Goal: Complete application form: Complete application form

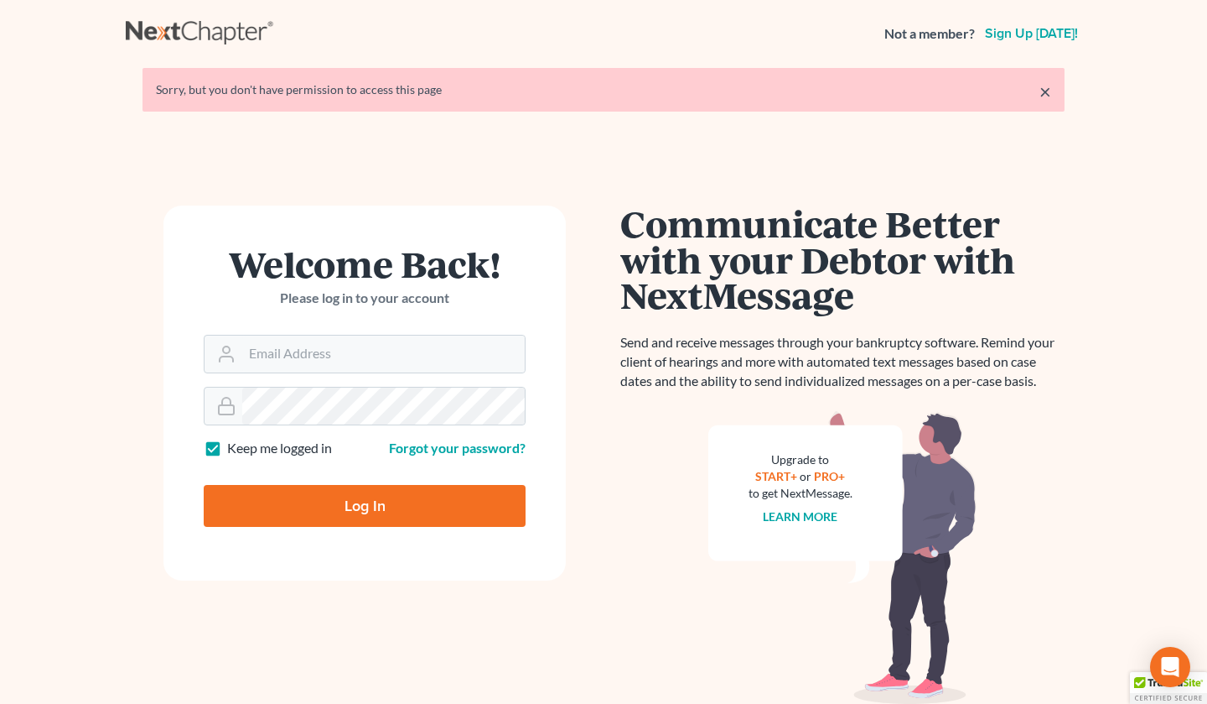
click at [336, 336] on div at bounding box center [365, 354] width 322 height 39
click at [336, 336] on input "Email Address" at bounding box center [383, 353] width 283 height 37
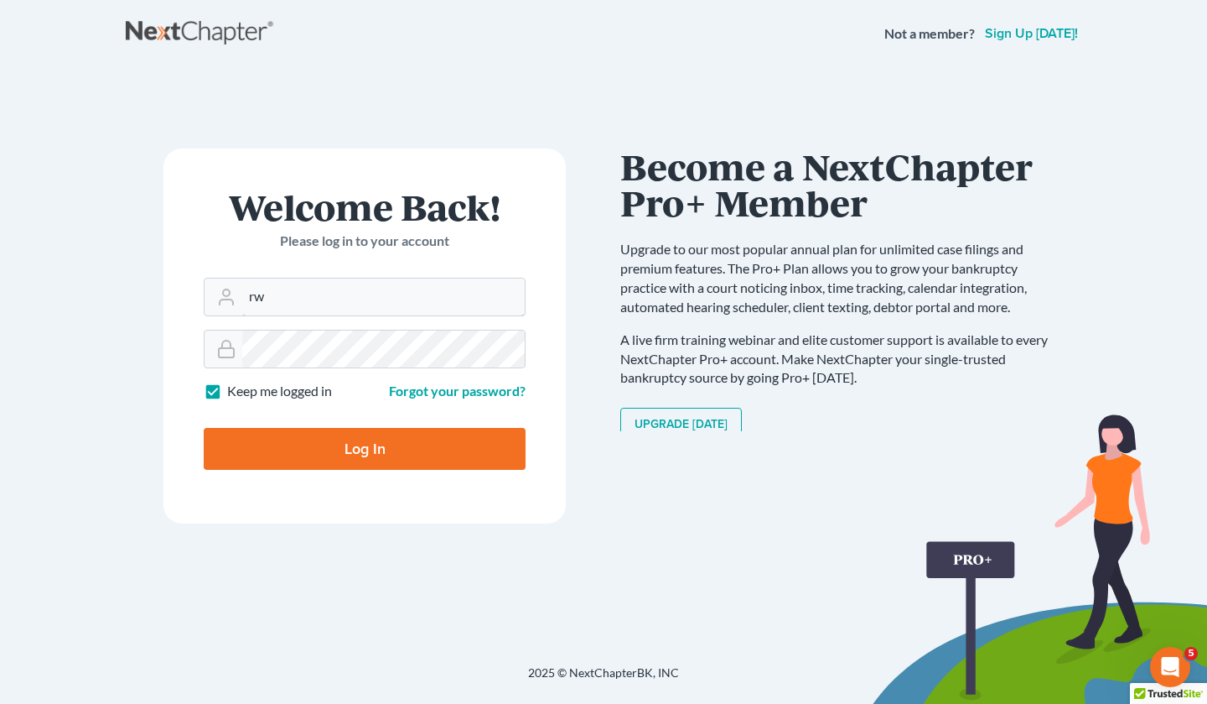
type input "[EMAIL_ADDRESS][DOMAIN_NAME]"
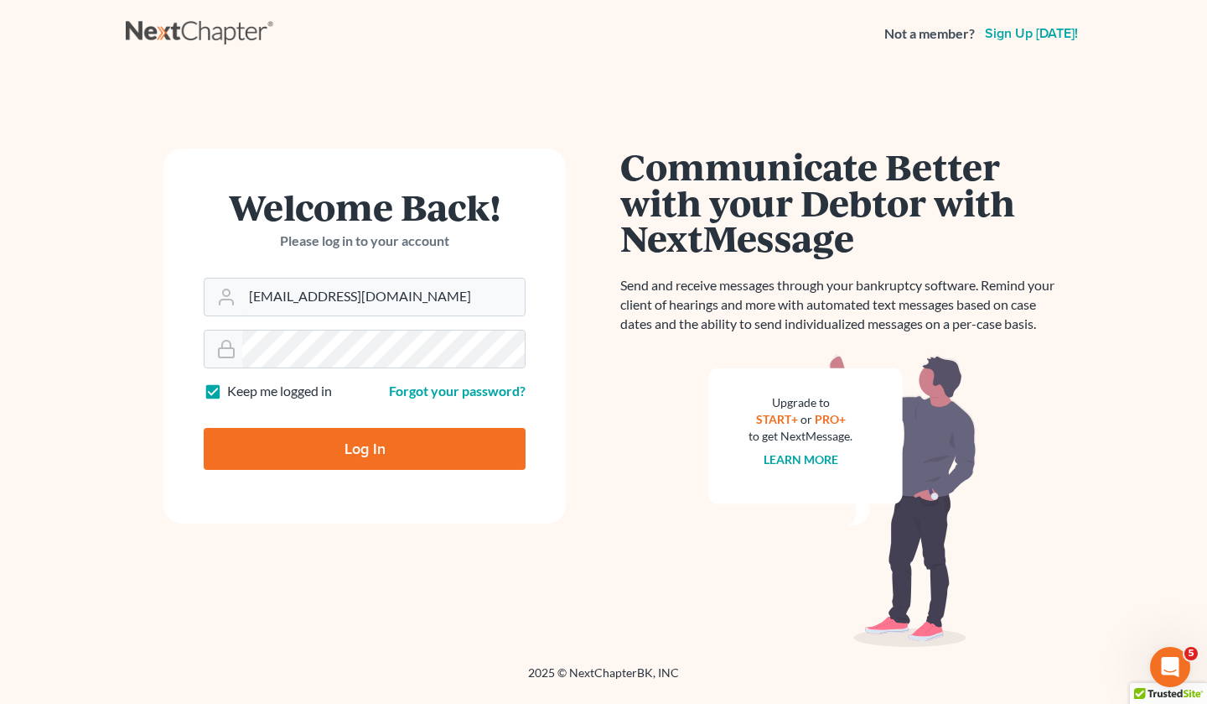
click at [342, 446] on input "Log In" at bounding box center [365, 449] width 322 height 42
type input "Thinking..."
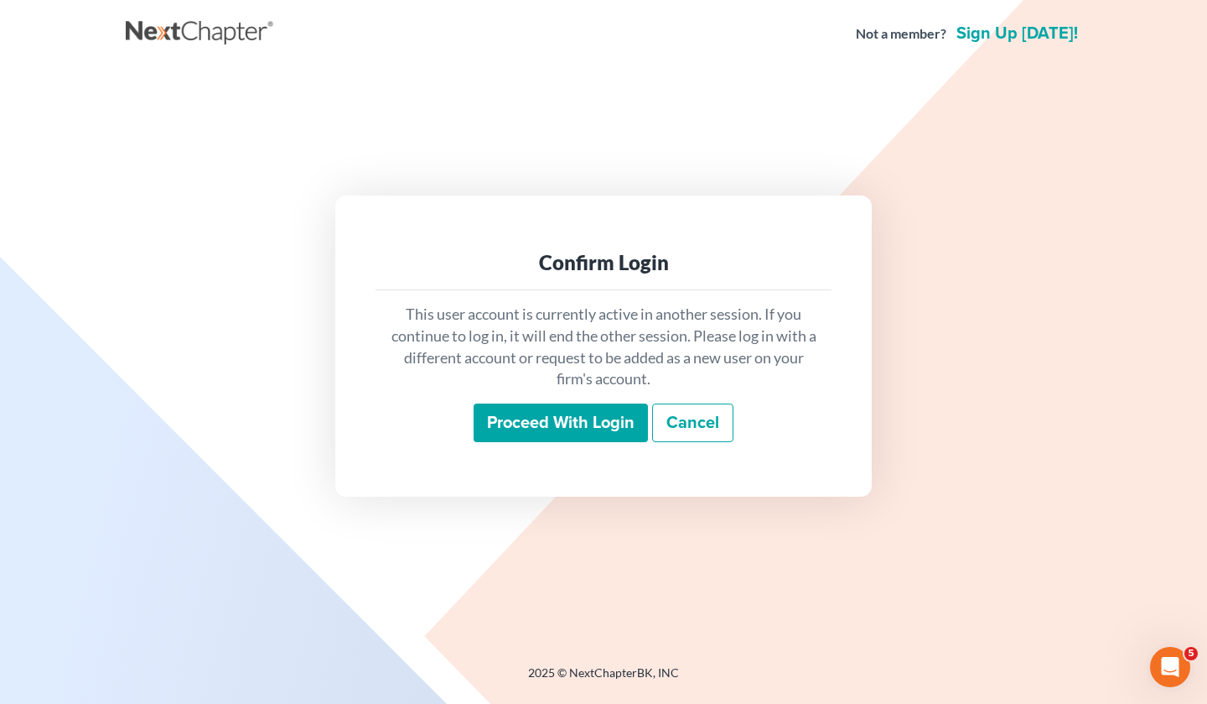
click at [556, 420] on input "Proceed with login" at bounding box center [561, 422] width 174 height 39
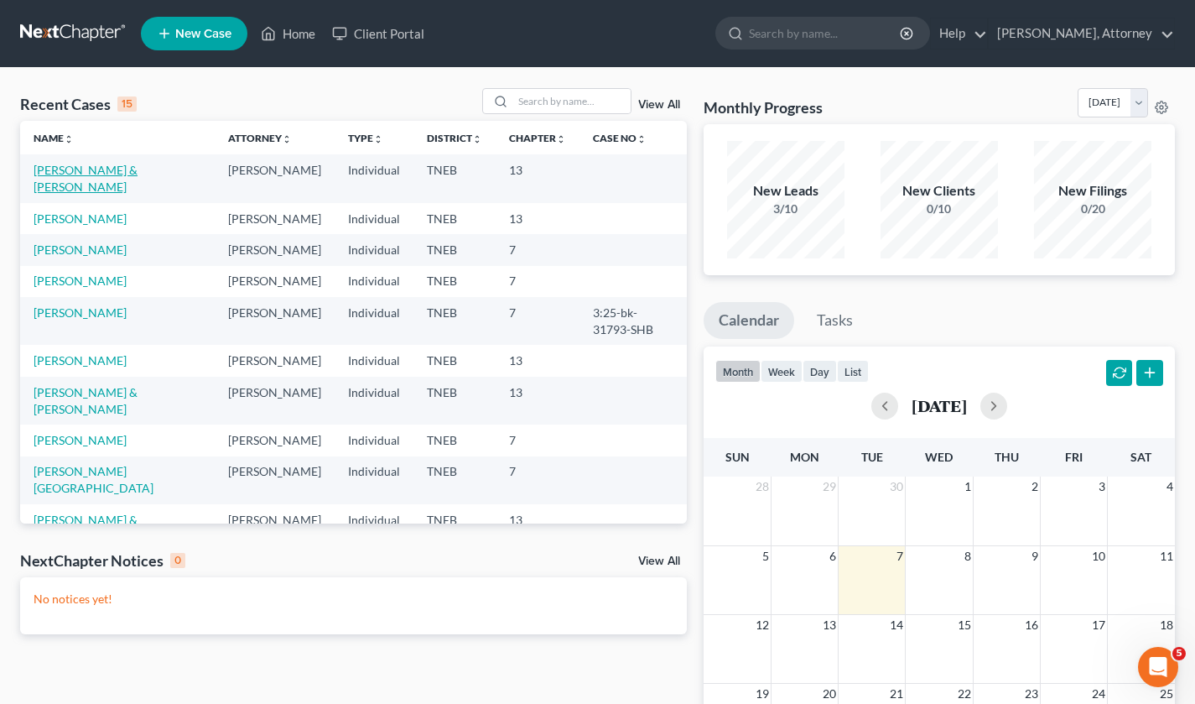
click at [52, 172] on link "HUELSMAN, RANDALL & LISA" at bounding box center [86, 178] width 104 height 31
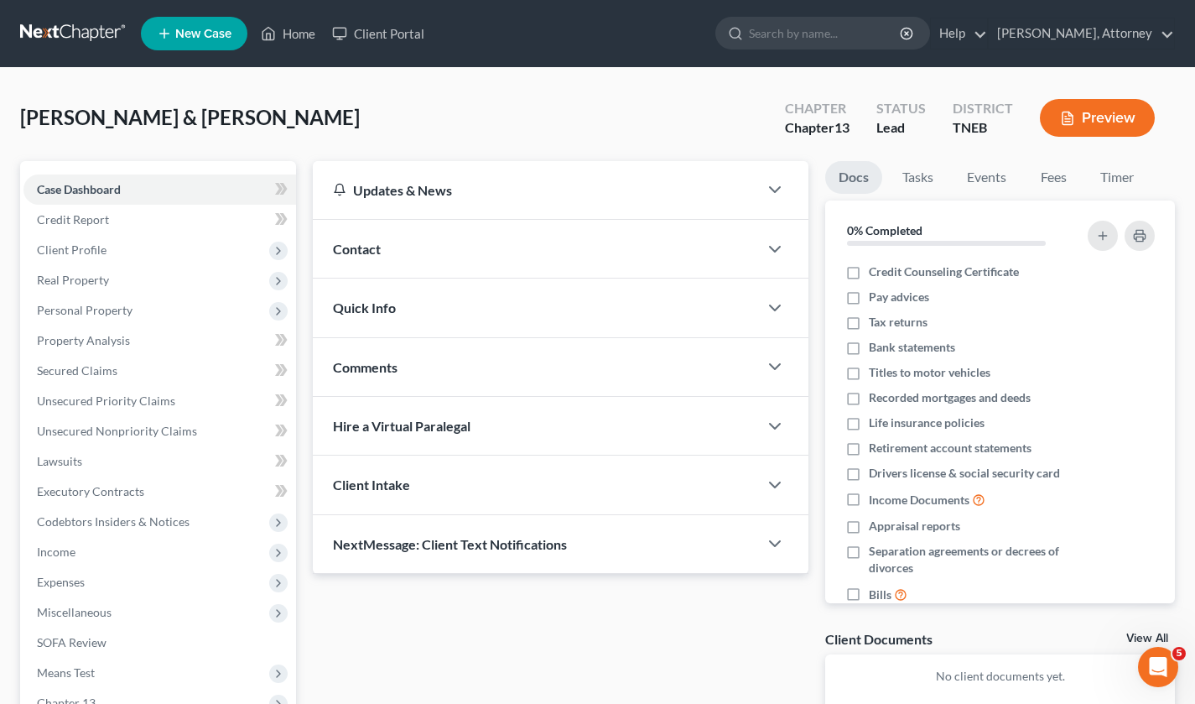
scroll to position [92, 0]
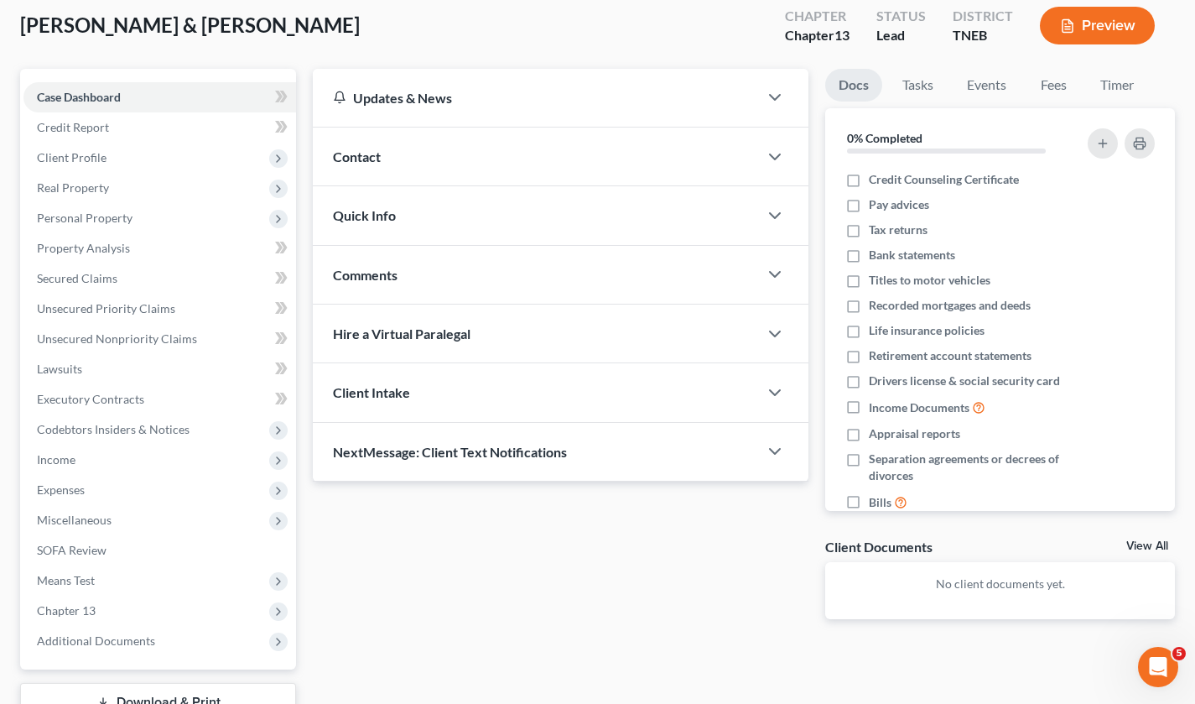
click at [74, 485] on span "Expenses" at bounding box center [61, 489] width 48 height 14
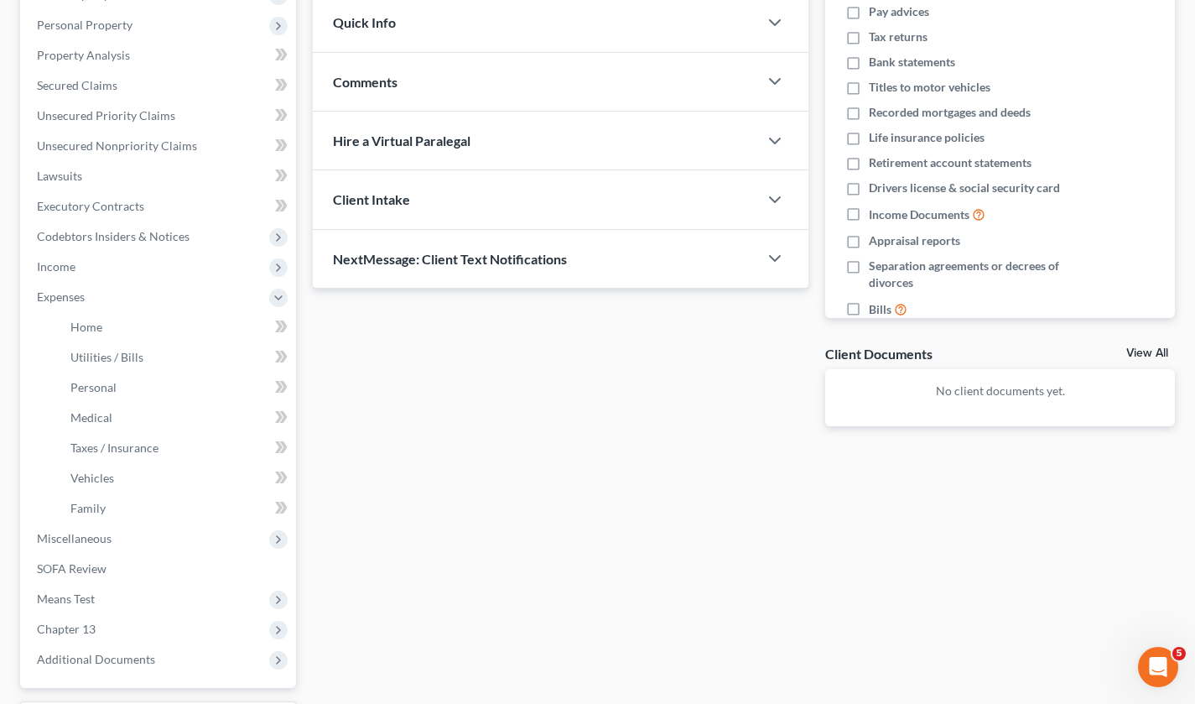
scroll to position [286, 0]
click at [117, 356] on span "Utilities / Bills" at bounding box center [106, 356] width 73 height 14
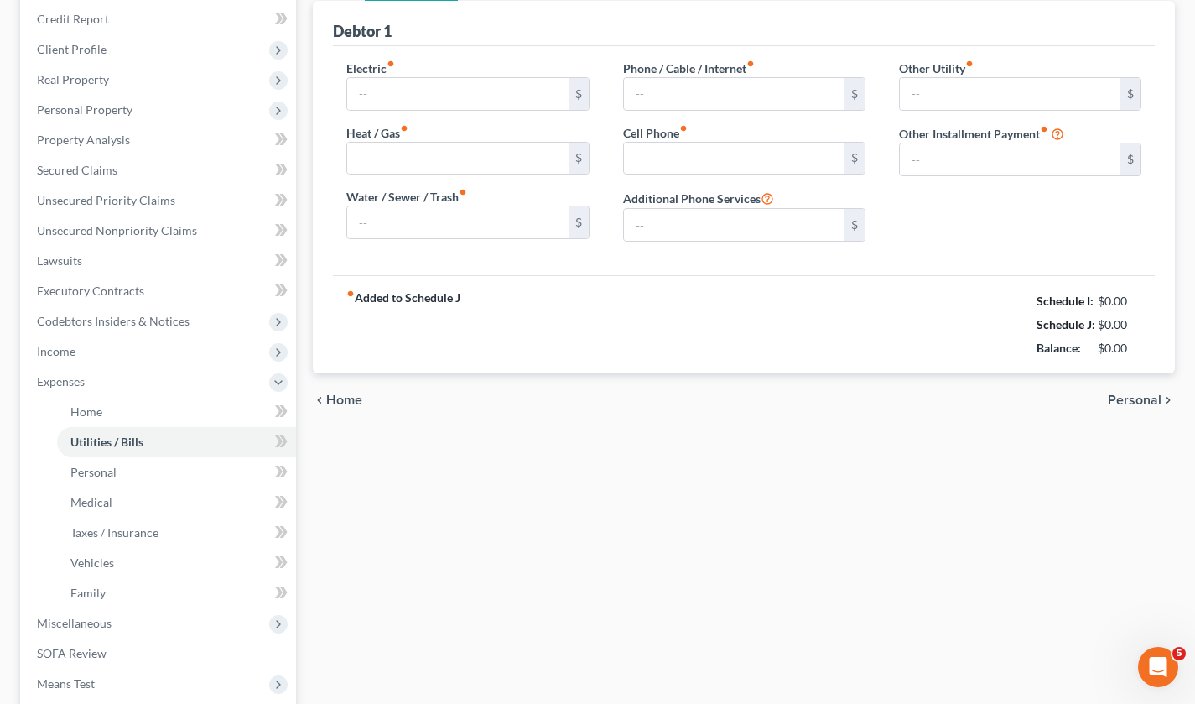
type input "200.00"
type input "0.00"
type input "165.00"
type input "125.00"
type input "114.00"
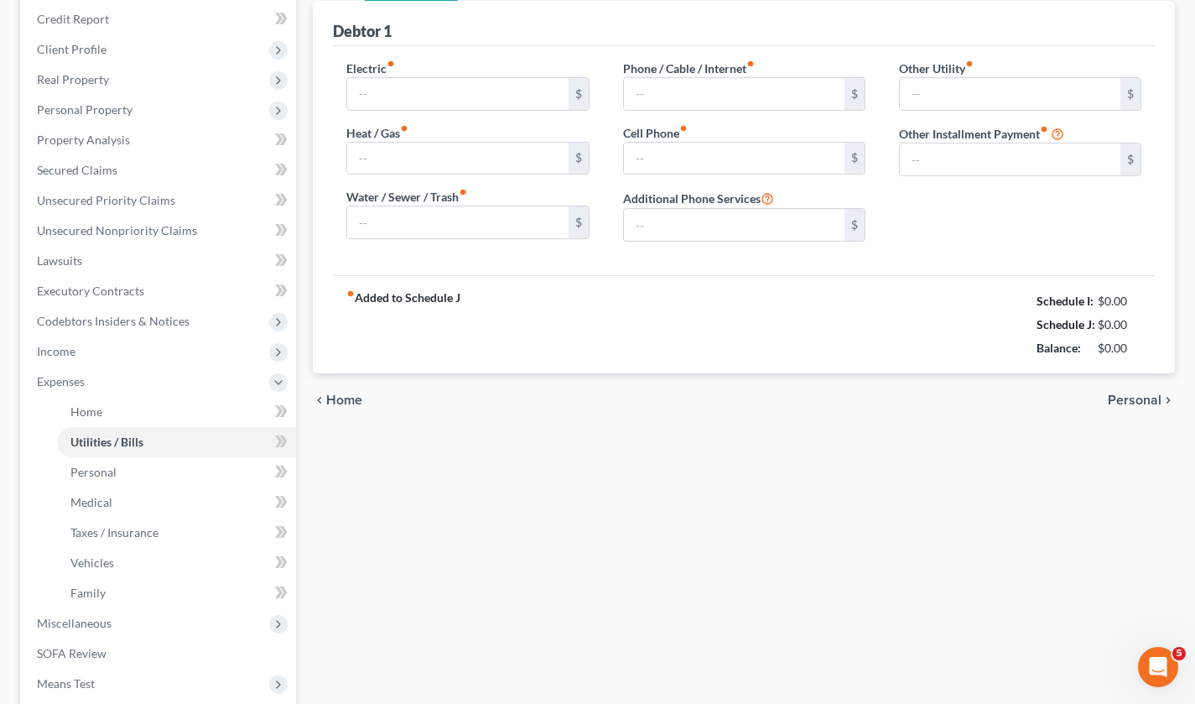
type input "0.00"
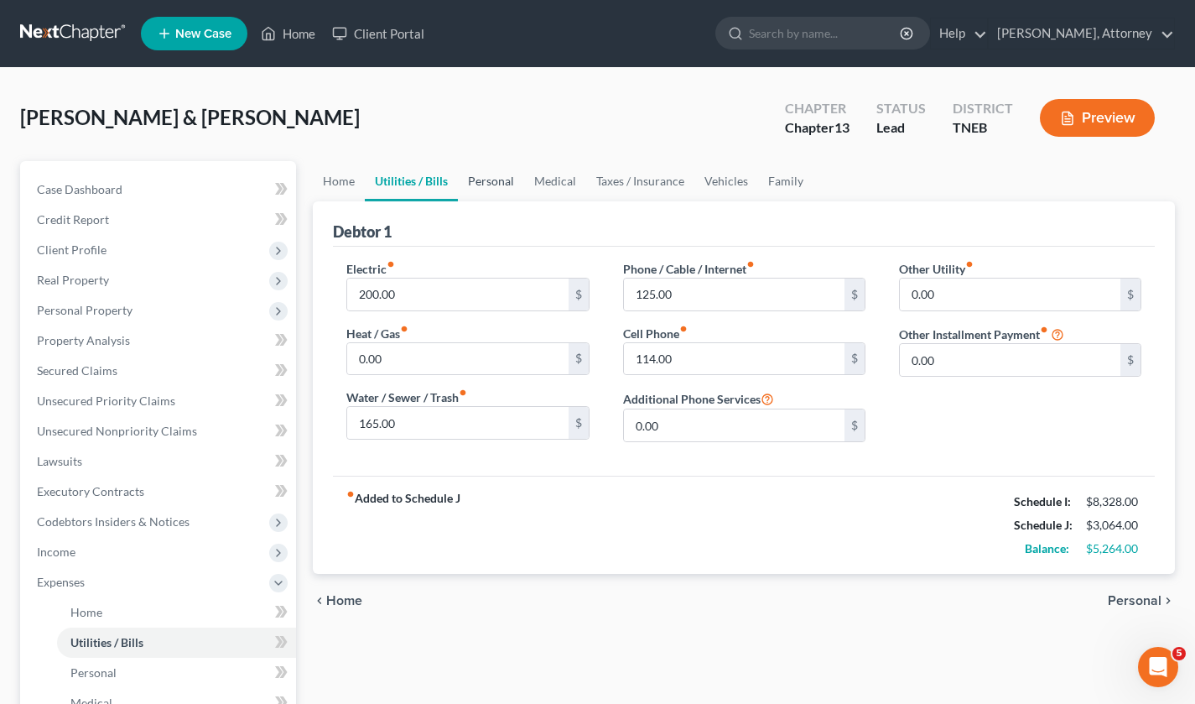
click at [493, 182] on link "Personal" at bounding box center [491, 181] width 66 height 40
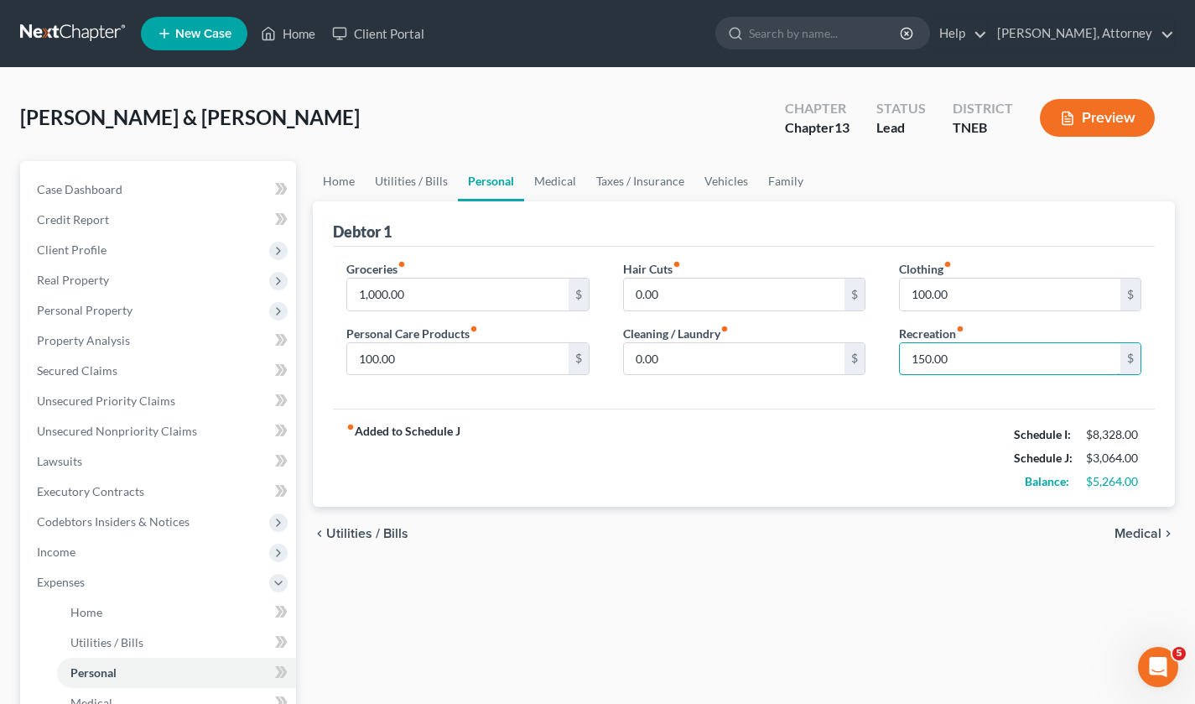
click at [977, 356] on input "150.00" at bounding box center [1010, 359] width 221 height 32
type input "200"
click at [807, 487] on div "fiber_manual_record Added to Schedule J Schedule I: $8,328.00 Schedule J: $3,11…" at bounding box center [744, 457] width 822 height 98
click at [555, 179] on link "Medical" at bounding box center [555, 181] width 62 height 40
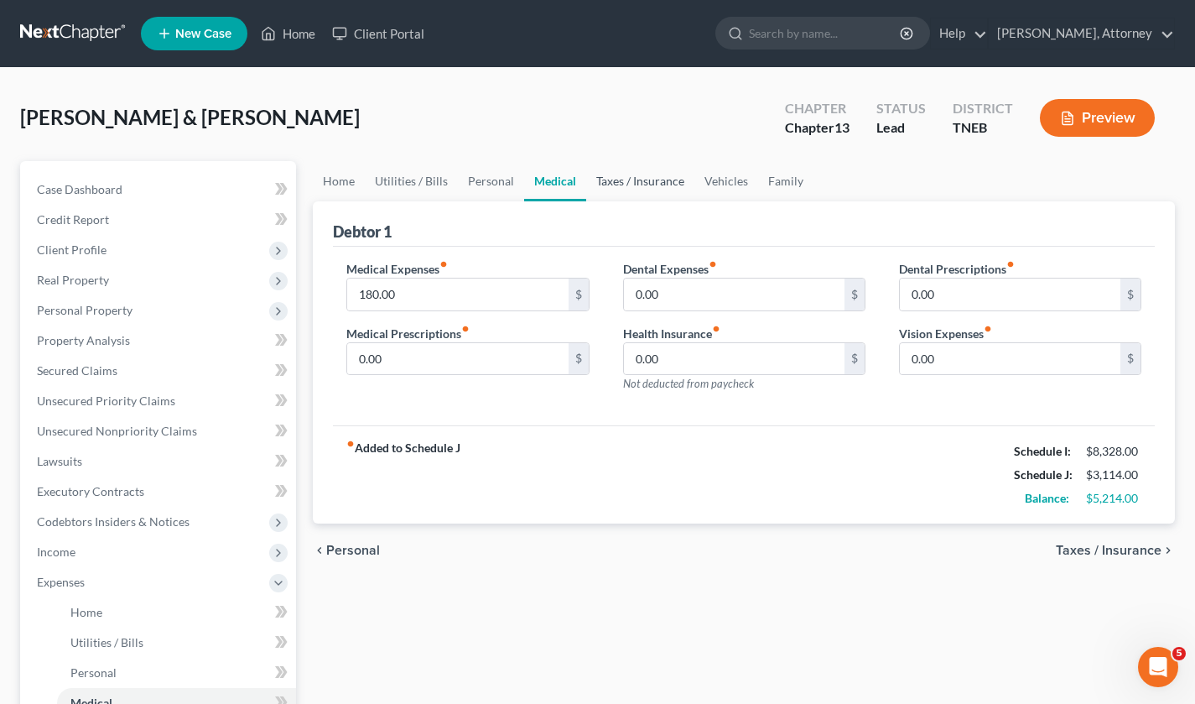
click at [642, 179] on link "Taxes / Insurance" at bounding box center [640, 181] width 108 height 40
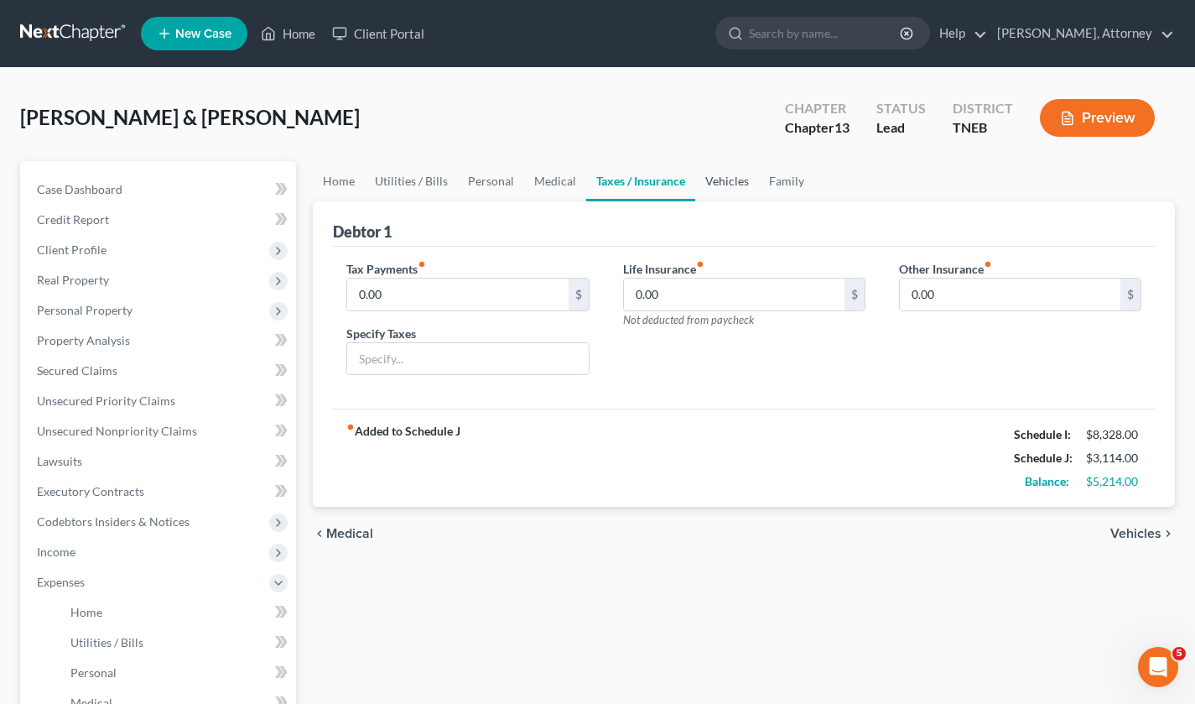
click at [729, 179] on link "Vehicles" at bounding box center [727, 181] width 64 height 40
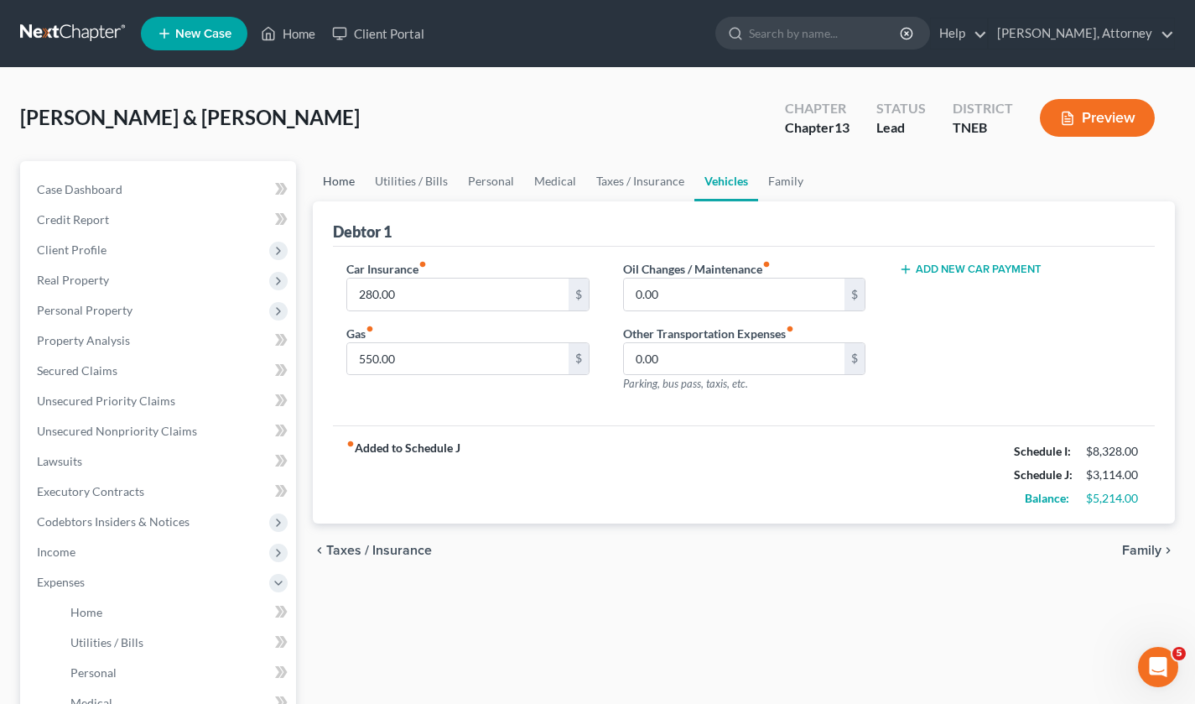
click at [333, 181] on link "Home" at bounding box center [339, 181] width 52 height 40
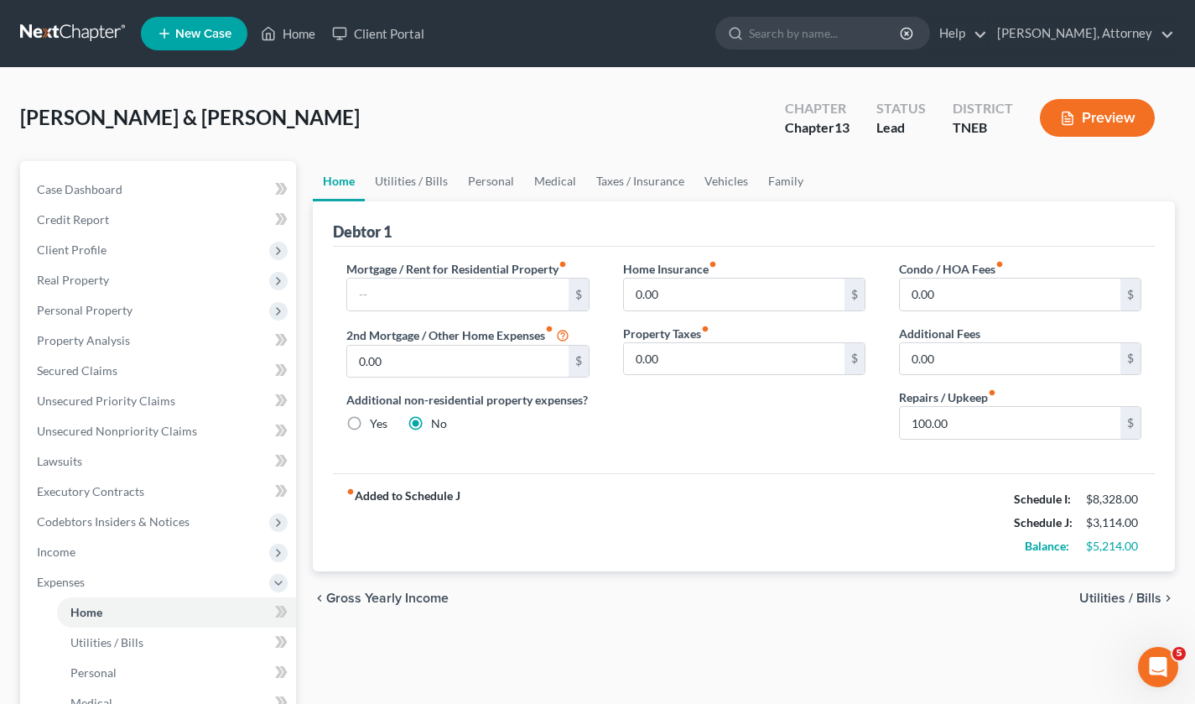
click at [1096, 115] on button "Preview" at bounding box center [1097, 118] width 115 height 38
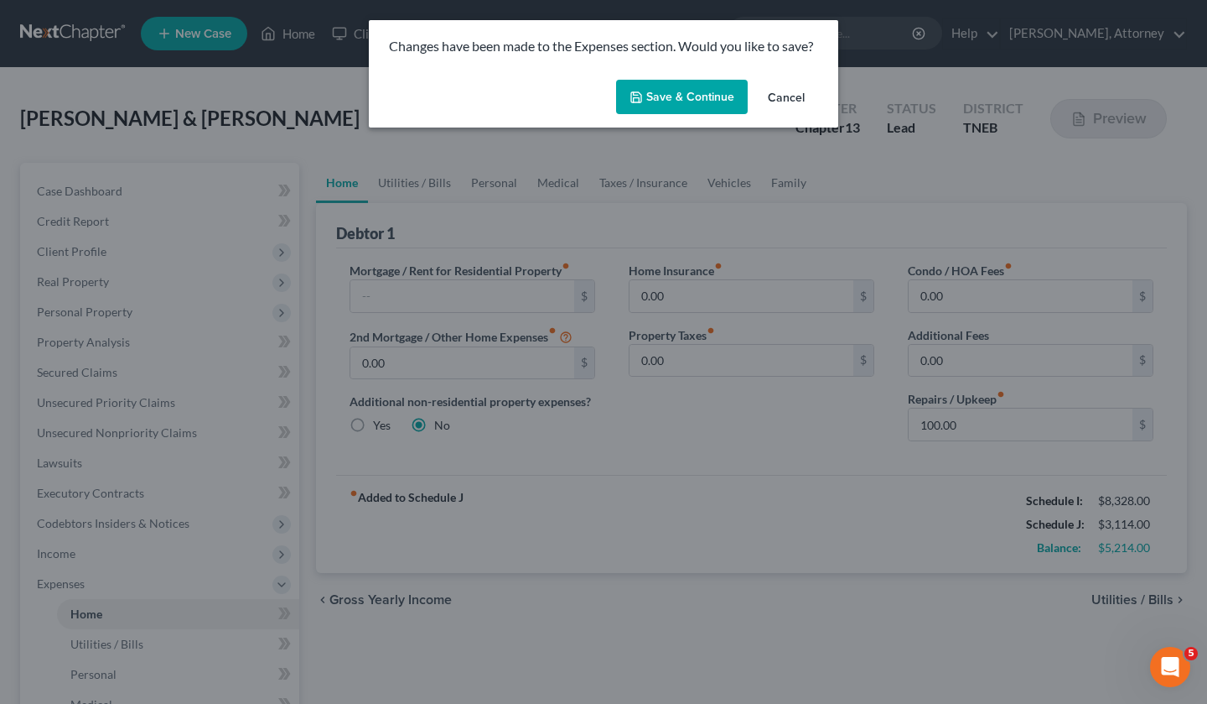
click at [636, 86] on button "Save & Continue" at bounding box center [682, 97] width 132 height 35
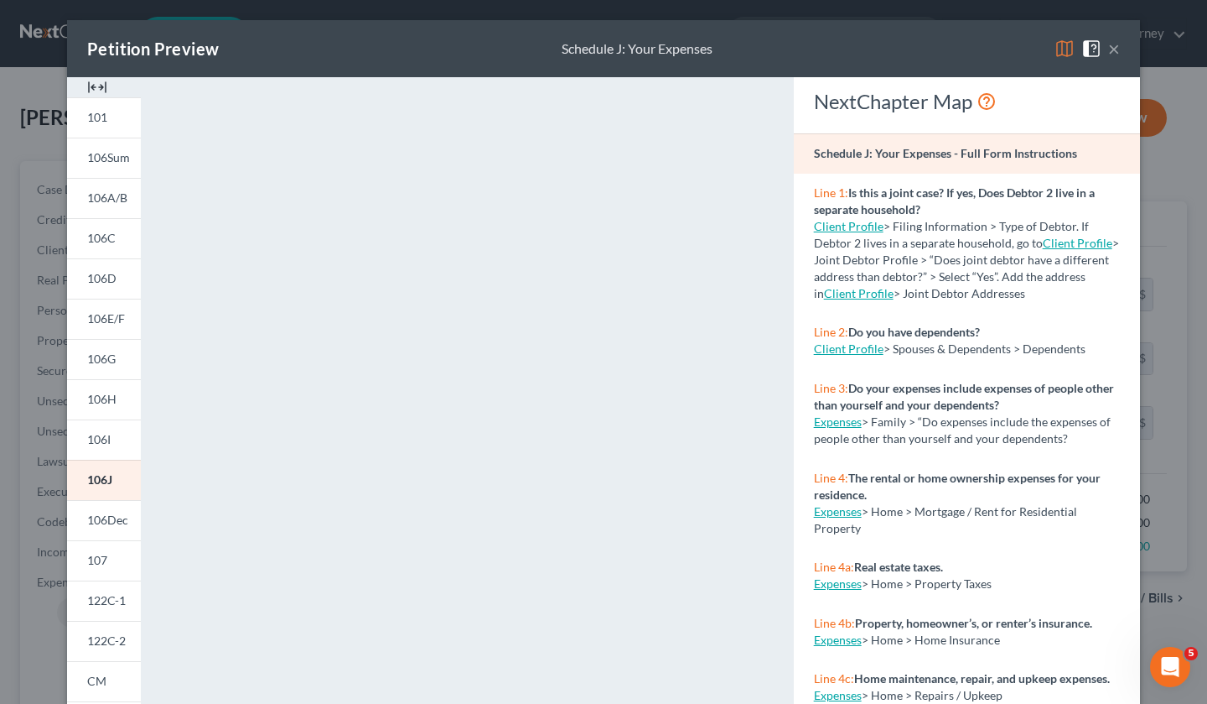
click at [1057, 41] on div "Petition Preview Schedule J: Your Expenses ×" at bounding box center [603, 48] width 1073 height 57
click at [1057, 41] on img at bounding box center [1065, 49] width 20 height 20
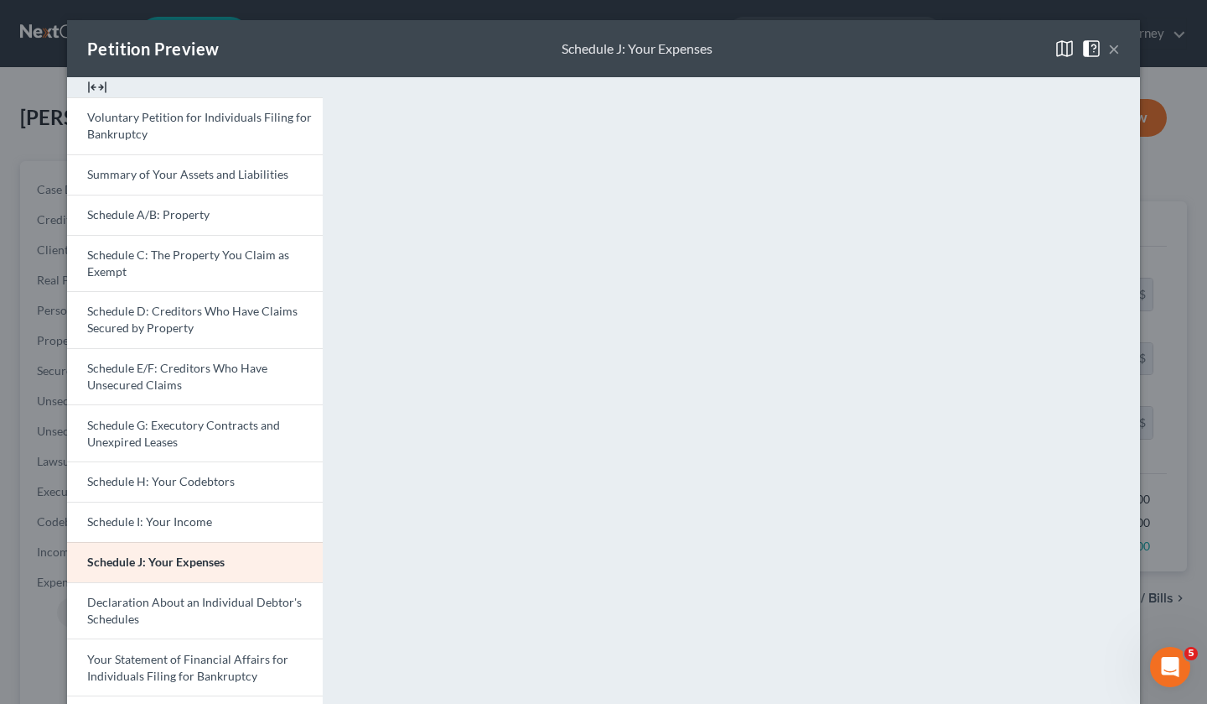
click at [1111, 56] on button "×" at bounding box center [1114, 49] width 12 height 20
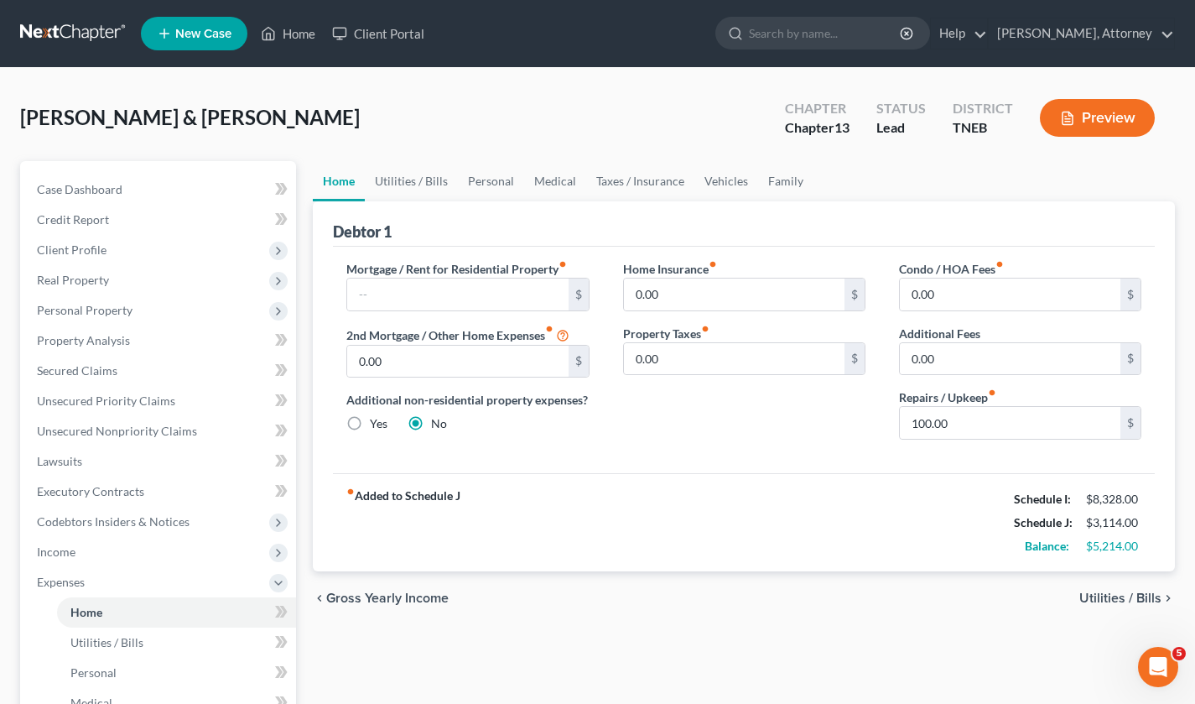
click at [56, 553] on span "Income" at bounding box center [56, 551] width 39 height 14
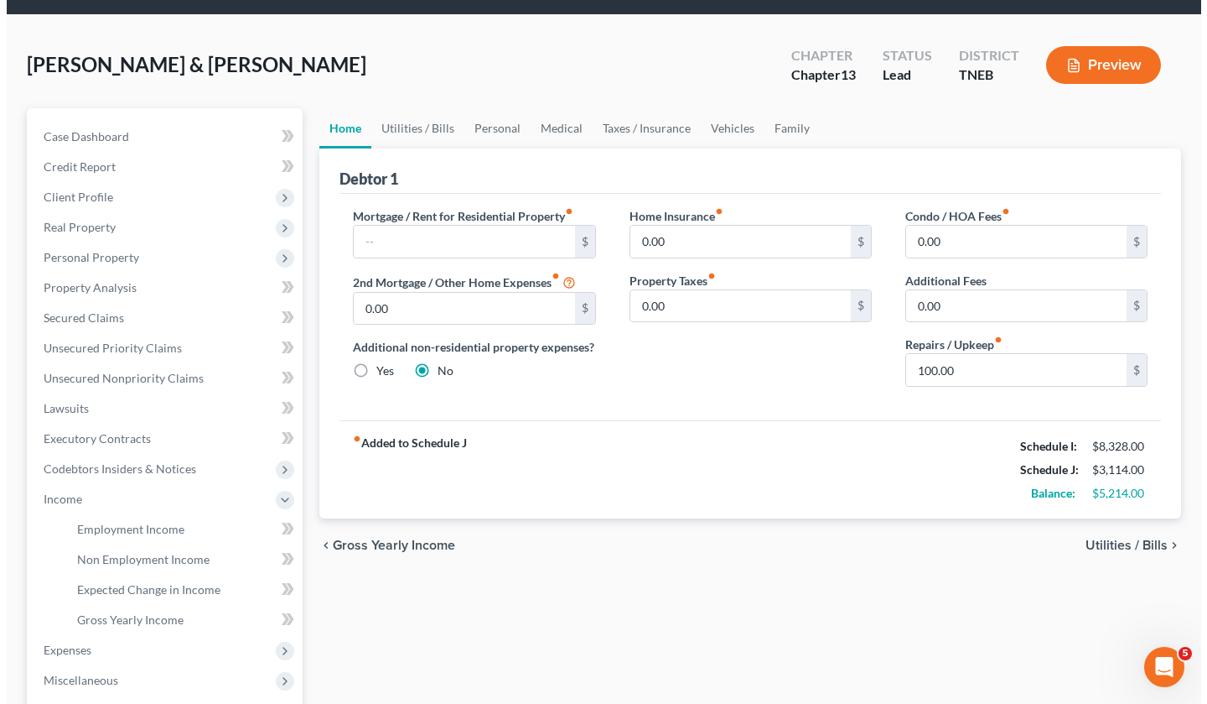
scroll to position [54, 0]
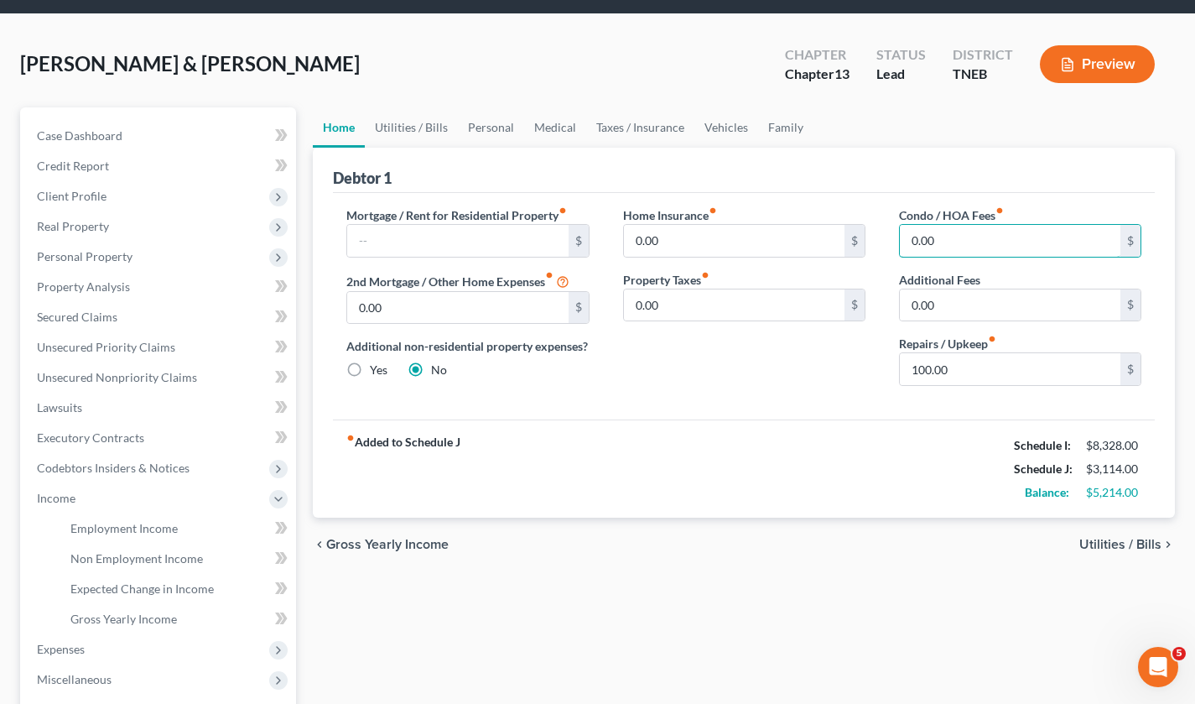
click at [965, 234] on input "0.00" at bounding box center [1010, 241] width 221 height 32
click at [1120, 50] on button "Preview" at bounding box center [1097, 64] width 115 height 38
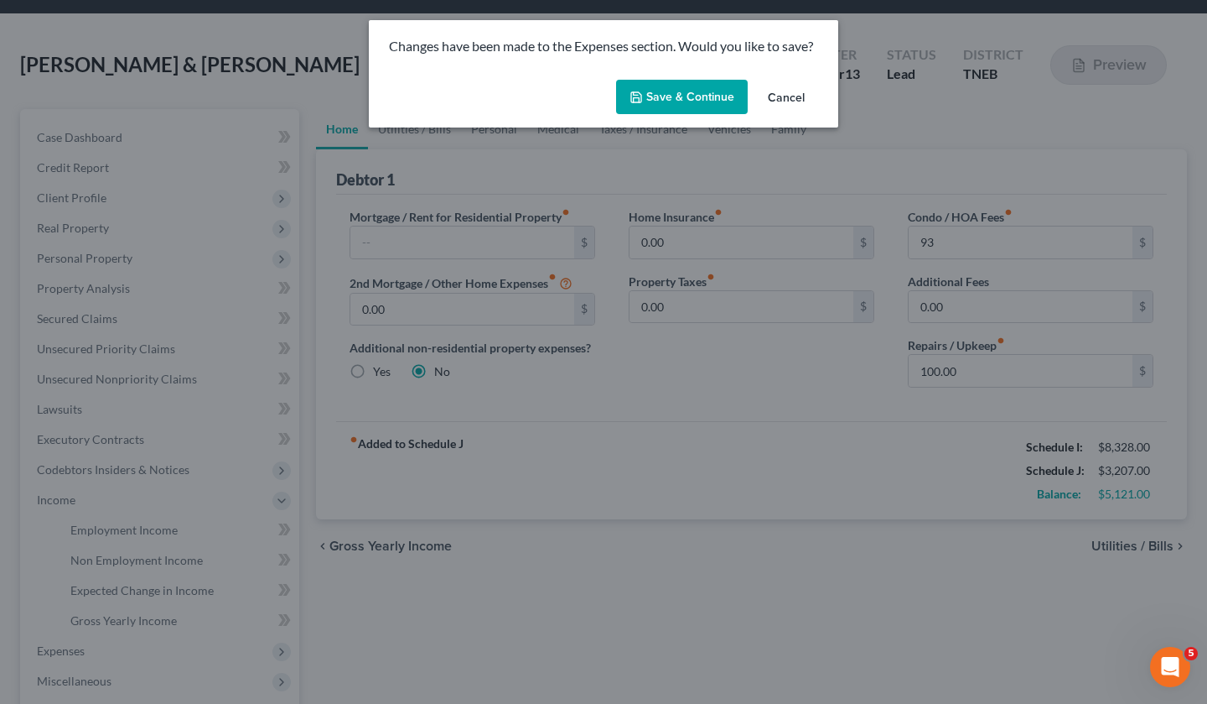
click at [698, 95] on button "Save & Continue" at bounding box center [682, 97] width 132 height 35
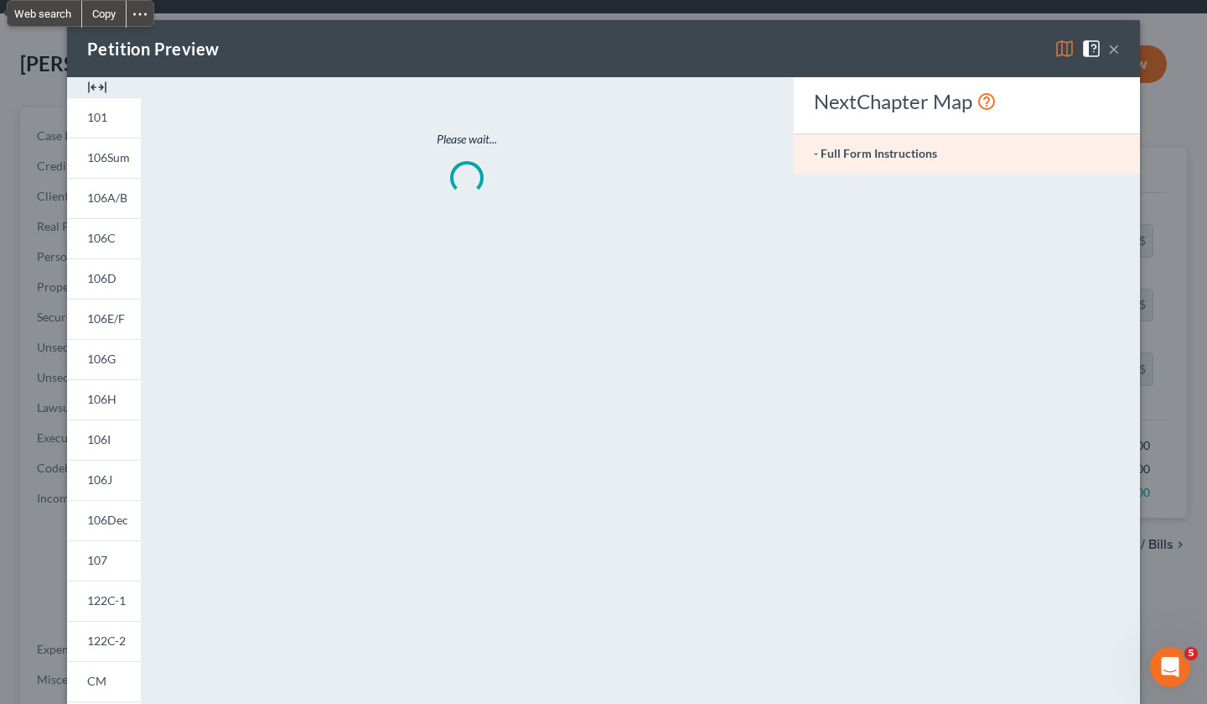
type input "93.00"
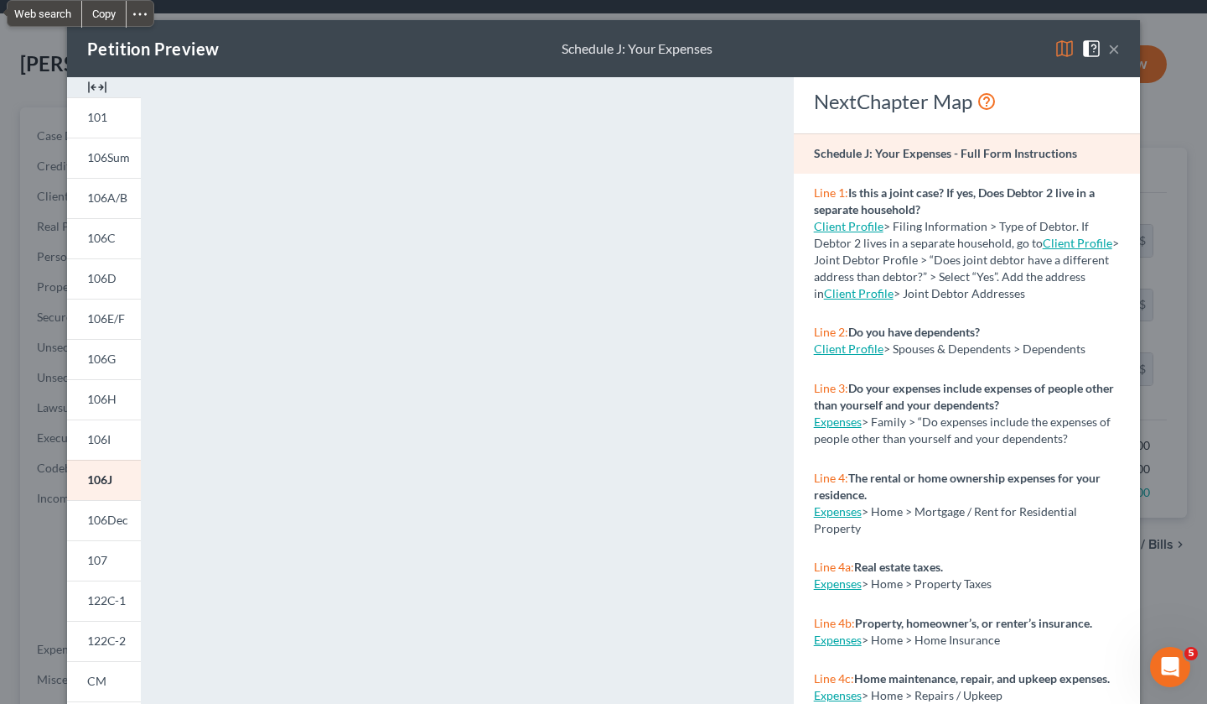
click at [1056, 44] on img at bounding box center [1065, 49] width 20 height 20
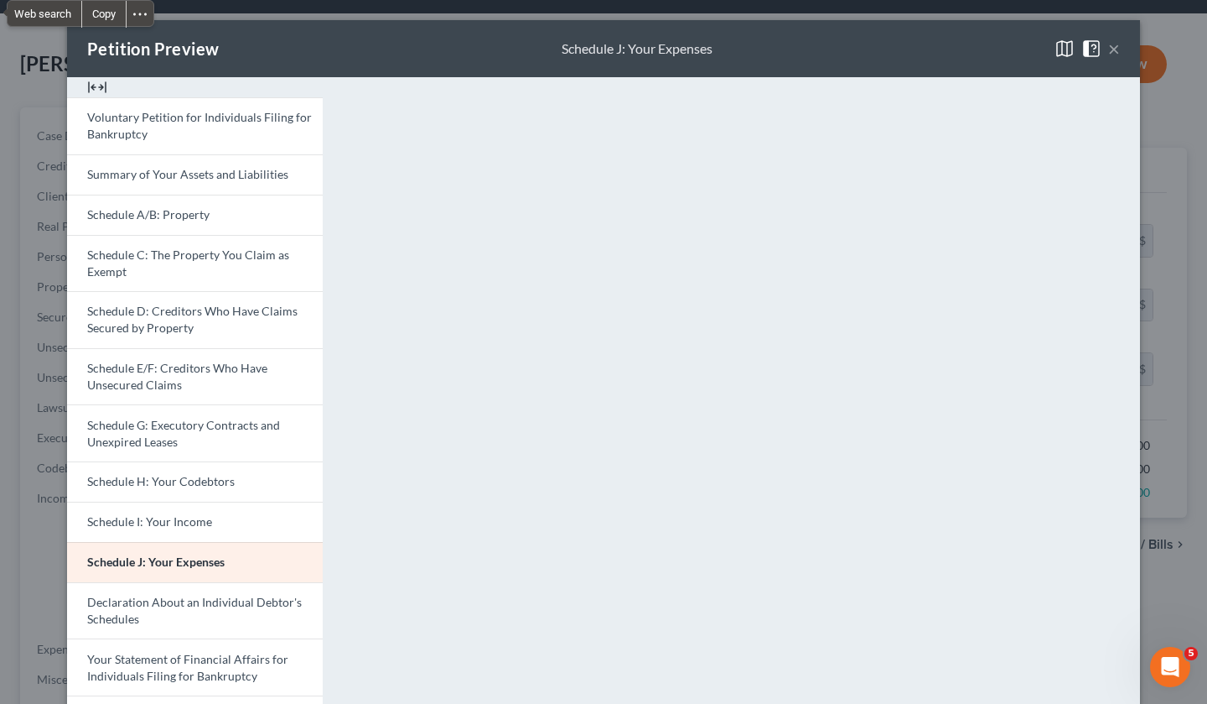
click at [1108, 54] on button "×" at bounding box center [1114, 49] width 12 height 20
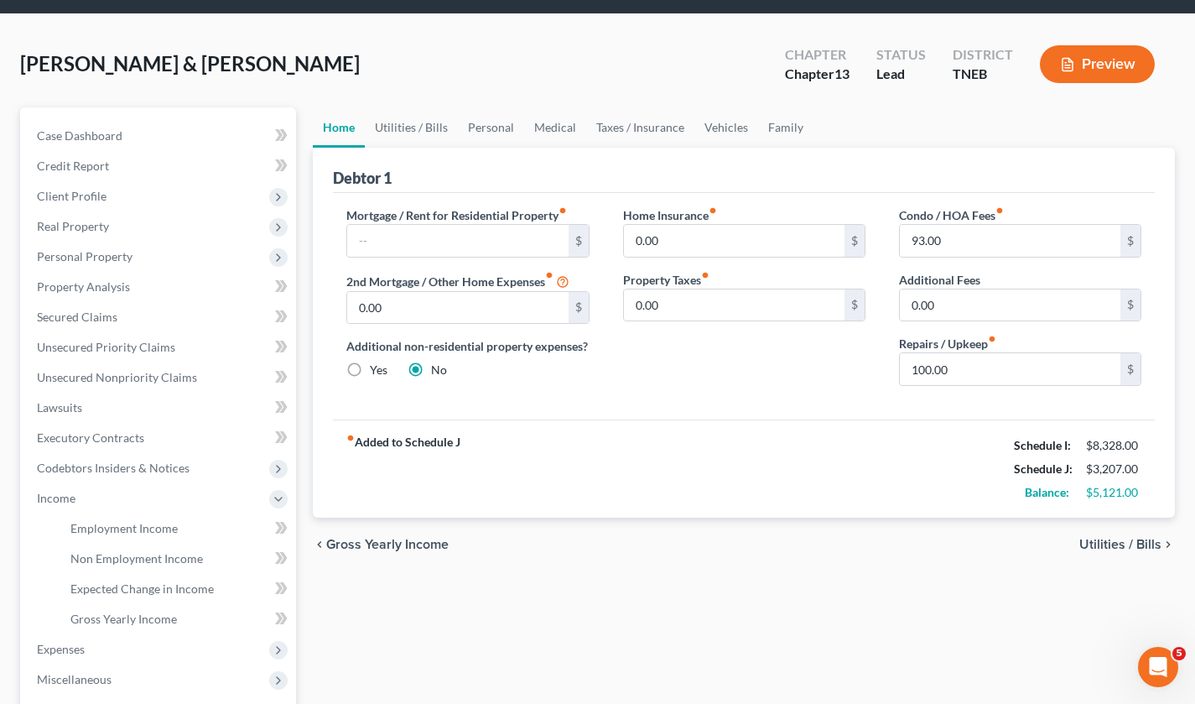
click at [1107, 66] on button "Preview" at bounding box center [1097, 64] width 115 height 38
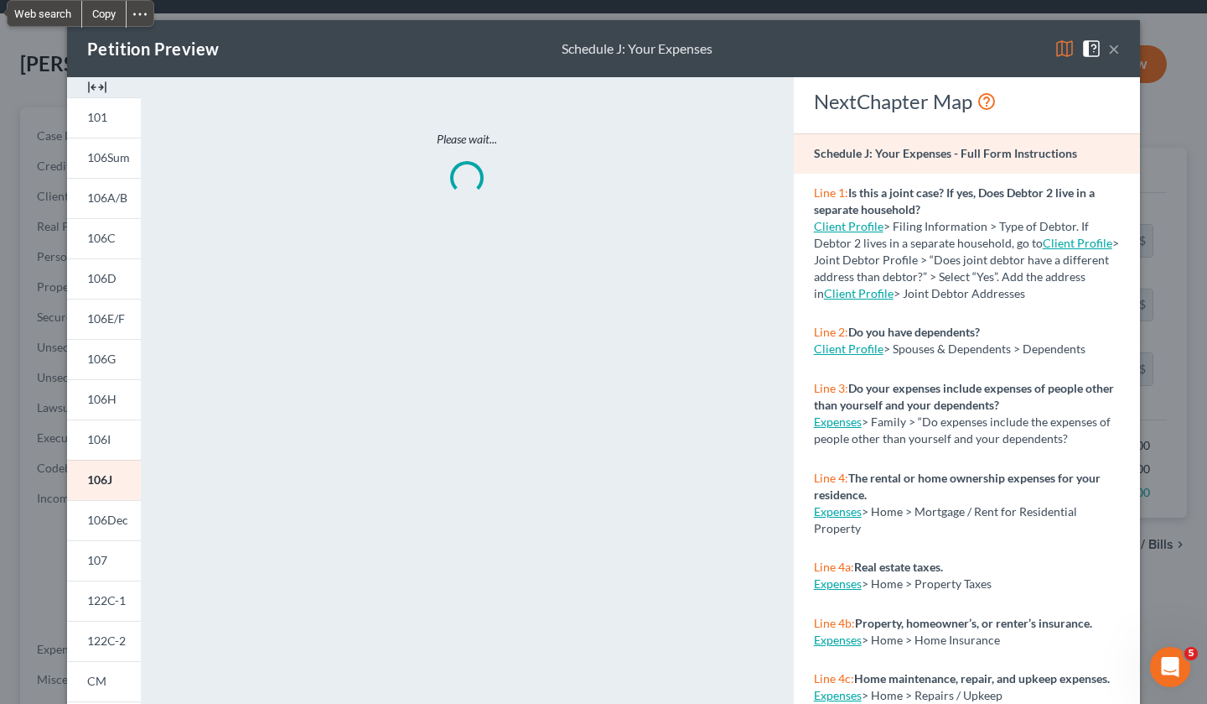
click at [1059, 49] on img at bounding box center [1065, 49] width 20 height 20
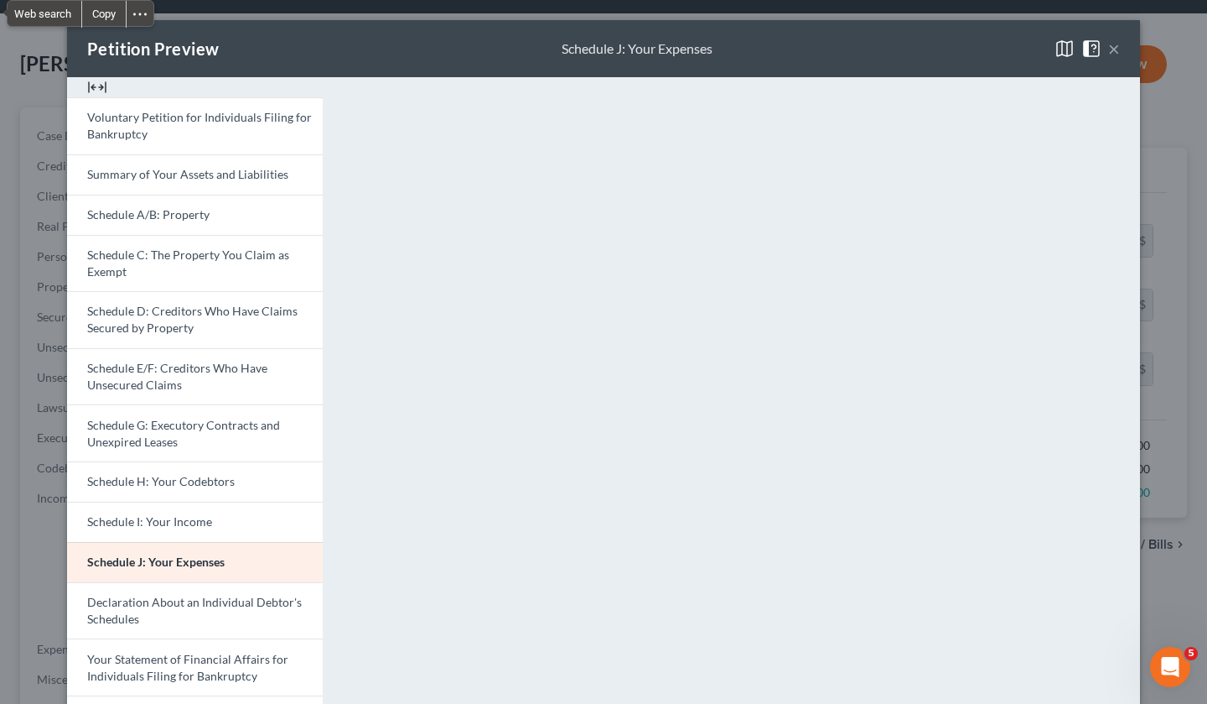
click at [153, 518] on span "Schedule I: Your Income" at bounding box center [149, 521] width 125 height 14
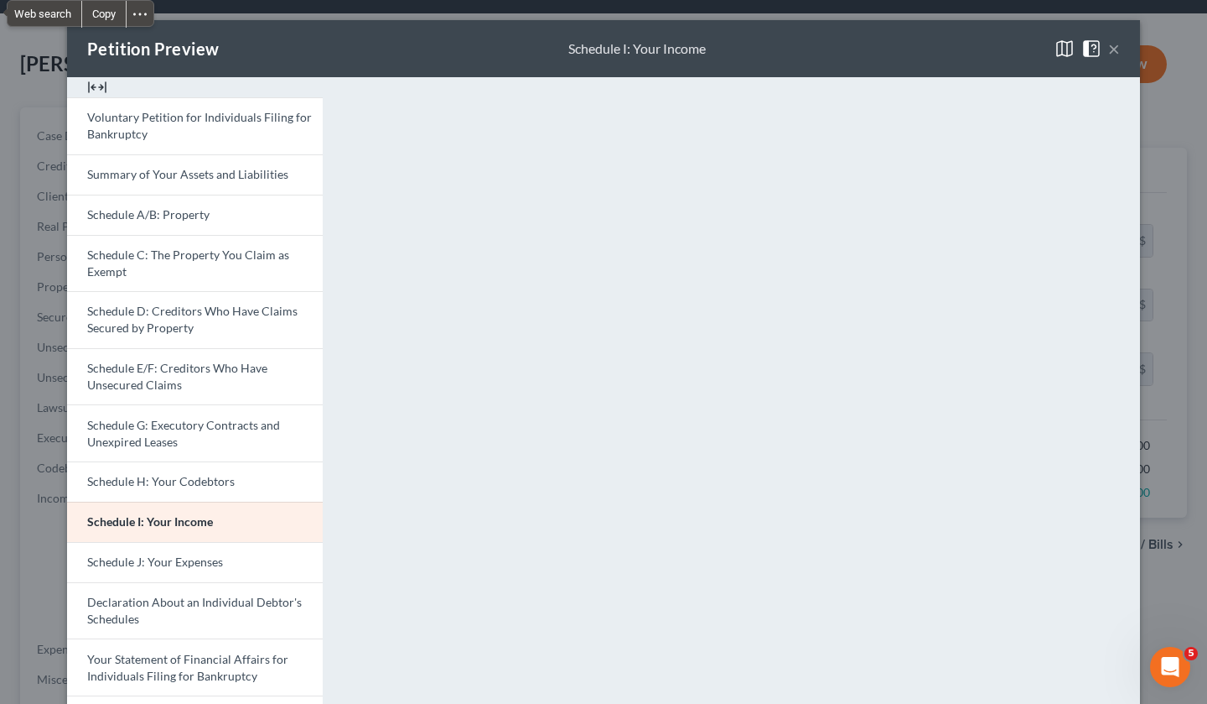
click at [937, 49] on div "Petition Preview Schedule I: Your Income ×" at bounding box center [603, 48] width 1073 height 57
